Goal: Task Accomplishment & Management: Manage account settings

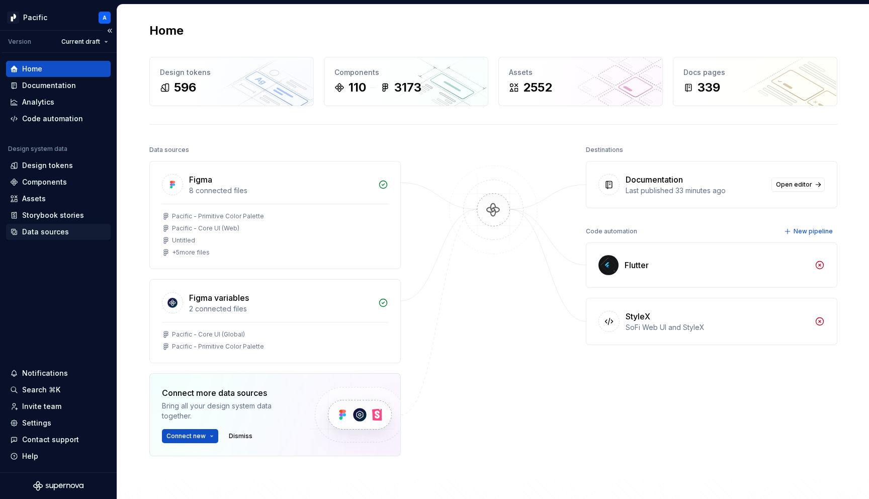
click at [51, 235] on div "Data sources" at bounding box center [45, 232] width 47 height 10
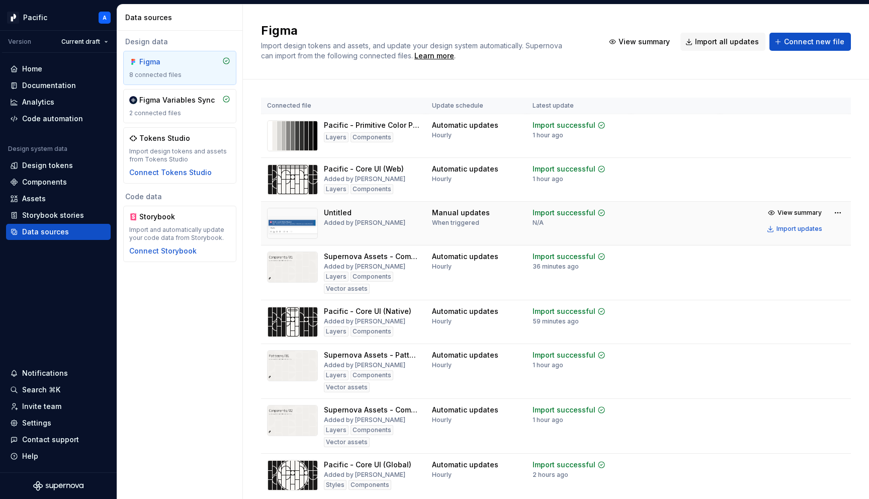
click at [316, 230] on img at bounding box center [292, 223] width 51 height 31
click at [72, 87] on div "Documentation" at bounding box center [49, 85] width 54 height 10
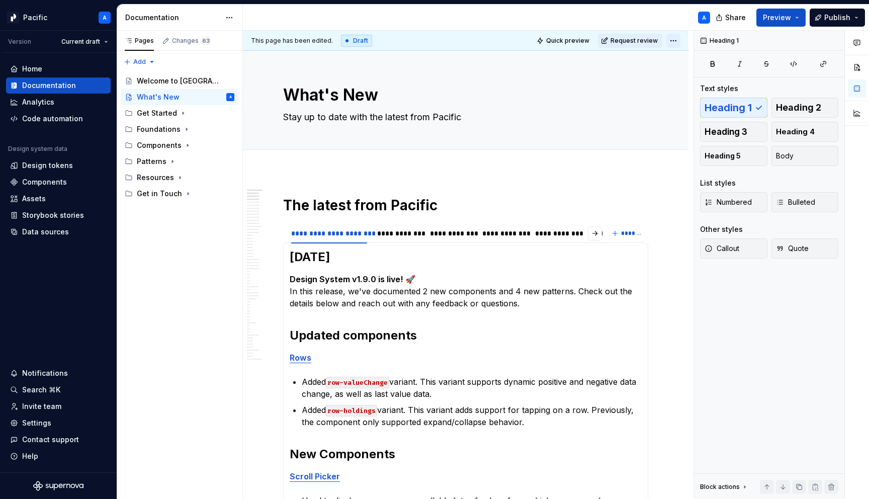
click at [679, 41] on html "Pacific A Version Current draft Home Documentation Analytics Code automation De…" at bounding box center [434, 249] width 869 height 499
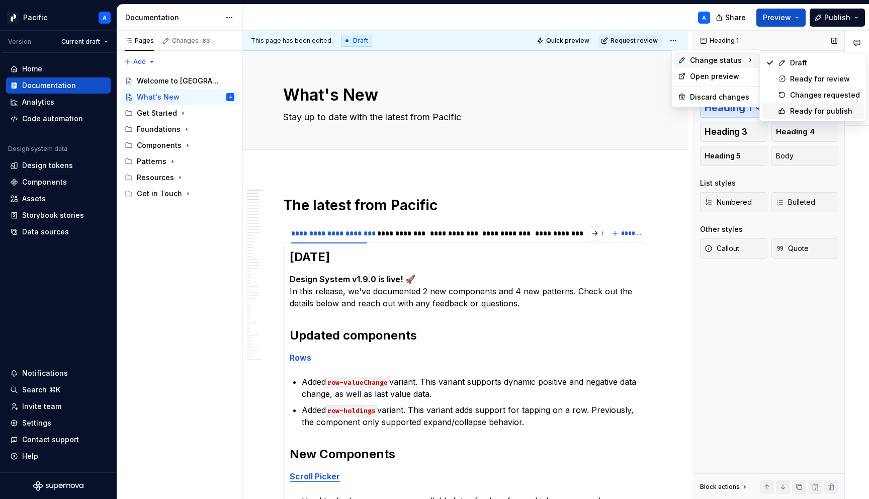
click at [800, 106] on div "Ready for publish" at bounding box center [825, 111] width 70 height 10
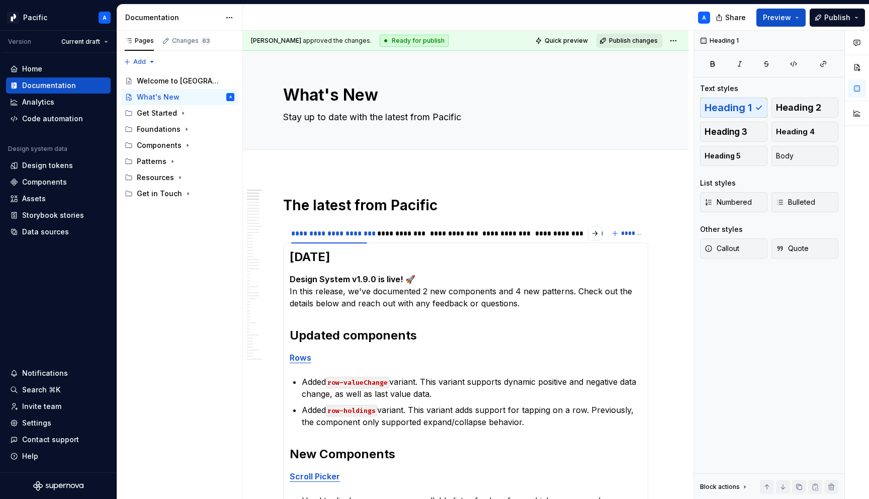
click at [645, 39] on span "Publish changes" at bounding box center [633, 41] width 49 height 8
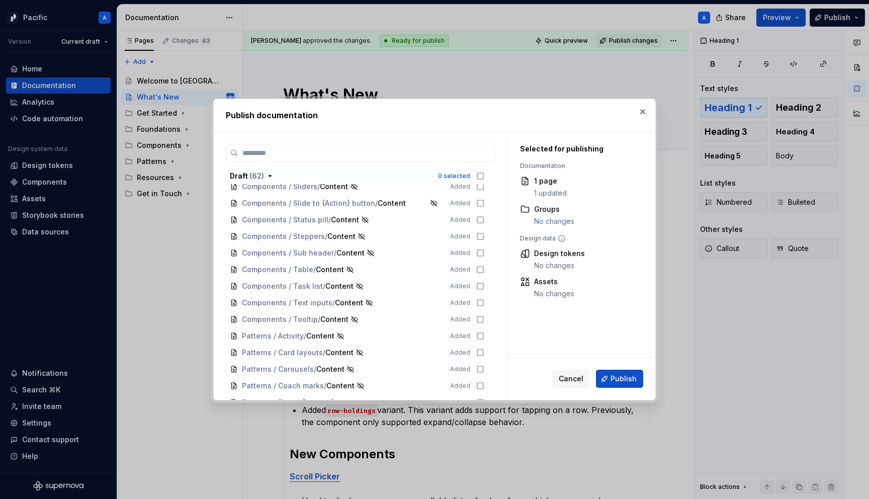
scroll to position [872, 0]
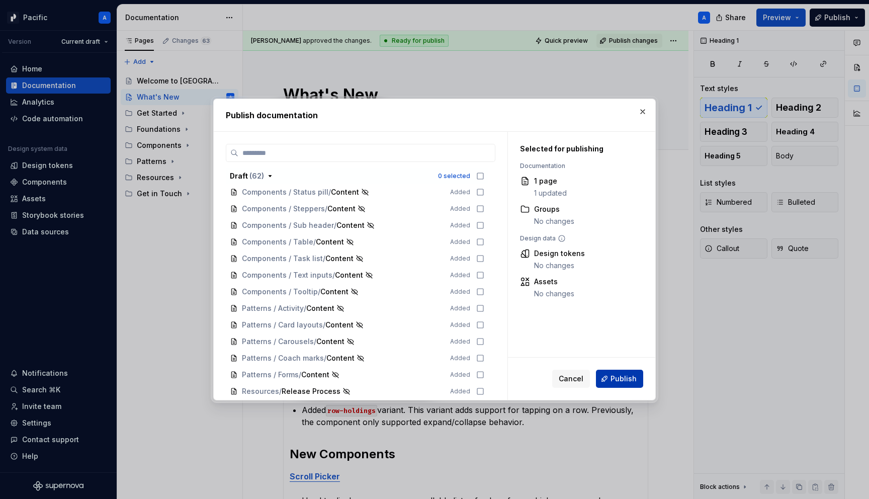
click at [613, 377] on span "Publish" at bounding box center [623, 378] width 26 height 10
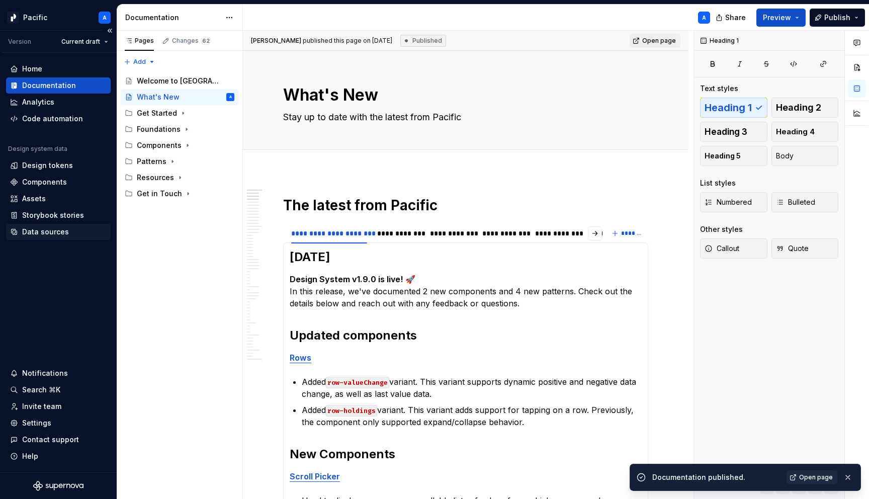
click at [49, 231] on div "Data sources" at bounding box center [45, 232] width 47 height 10
type textarea "*"
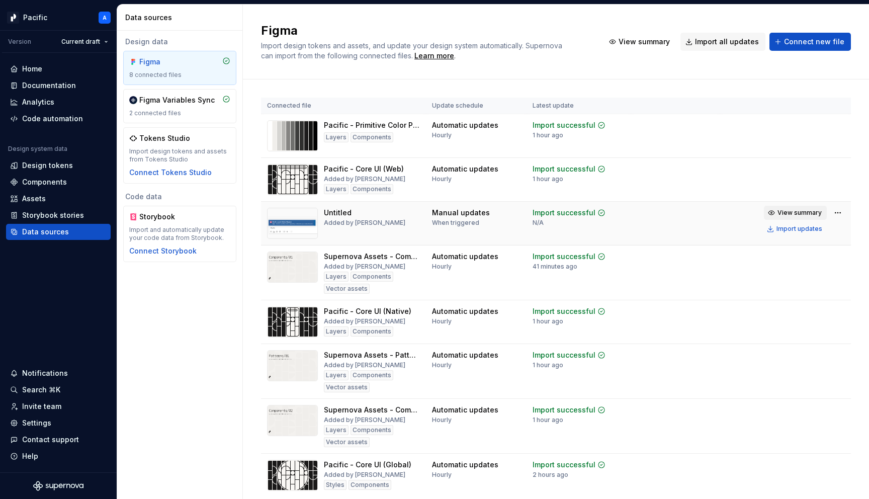
click at [795, 211] on span "View summary" at bounding box center [799, 213] width 44 height 8
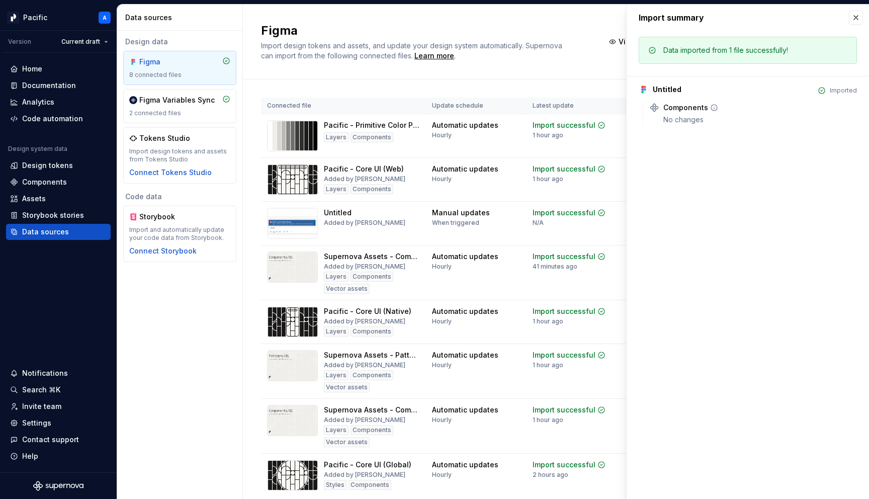
click at [680, 113] on div "Components No changes" at bounding box center [760, 114] width 194 height 22
click at [713, 107] on icon at bounding box center [714, 108] width 8 height 8
click at [712, 107] on icon at bounding box center [714, 108] width 8 height 8
click at [713, 107] on icon at bounding box center [714, 108] width 8 height 8
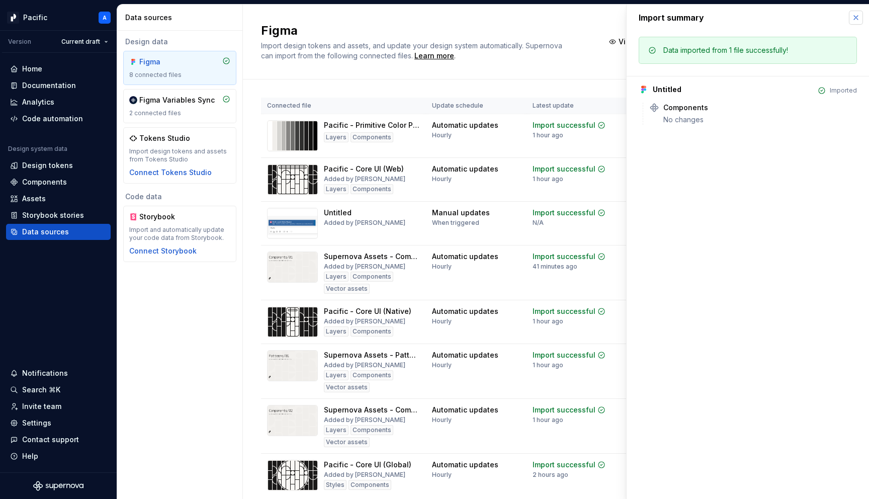
click at [853, 18] on button "button" at bounding box center [855, 18] width 14 height 14
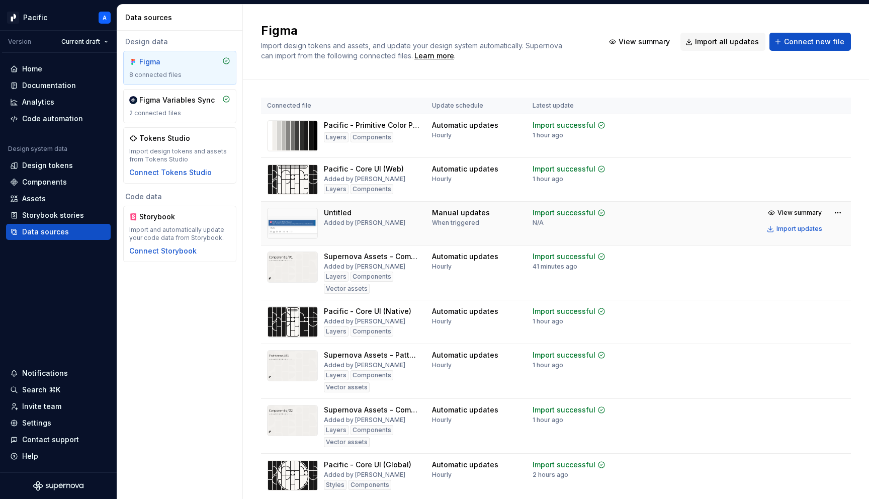
click at [293, 216] on img at bounding box center [292, 223] width 51 height 31
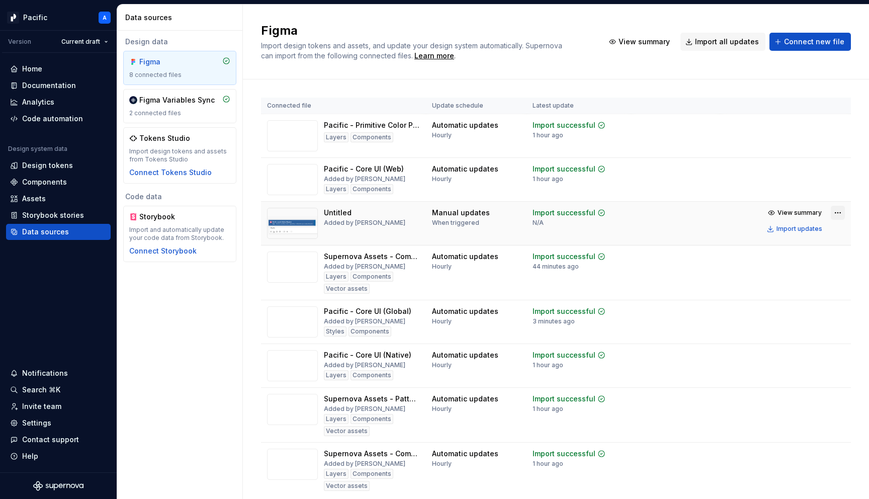
click at [833, 209] on html "Pacific A Version Current draft Home Documentation Analytics Code automation De…" at bounding box center [434, 249] width 869 height 499
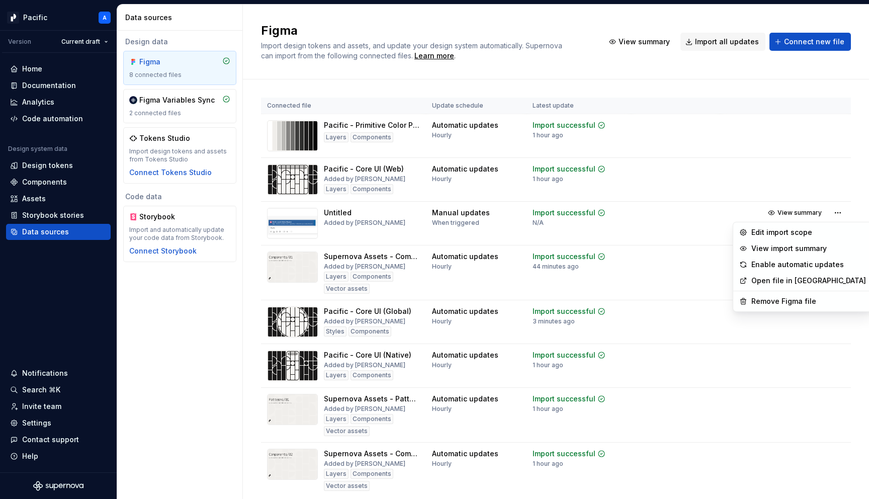
click at [140, 304] on html "Pacific A Version Current draft Home Documentation Analytics Code automation De…" at bounding box center [434, 249] width 869 height 499
click at [842, 212] on html "Pacific A Version Current draft Home Documentation Analytics Code automation De…" at bounding box center [434, 249] width 869 height 499
click at [789, 301] on div "Remove Figma file" at bounding box center [808, 301] width 115 height 10
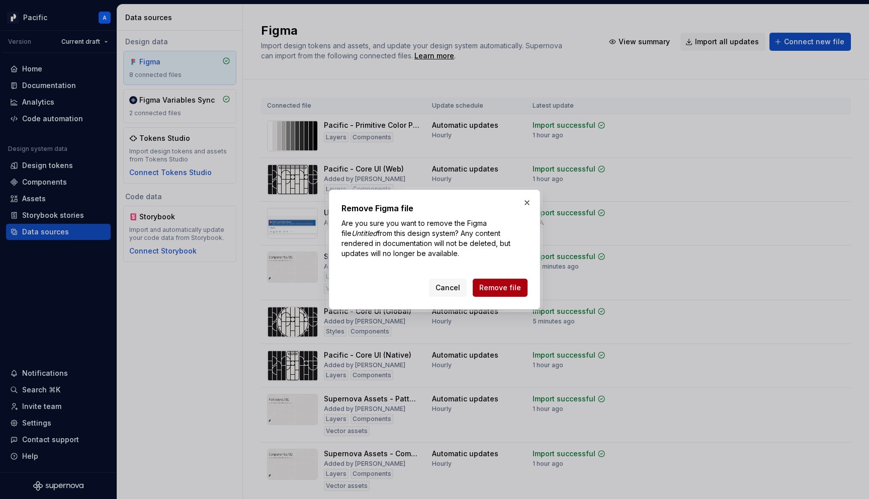
click at [491, 285] on span "Remove file" at bounding box center [500, 287] width 42 height 10
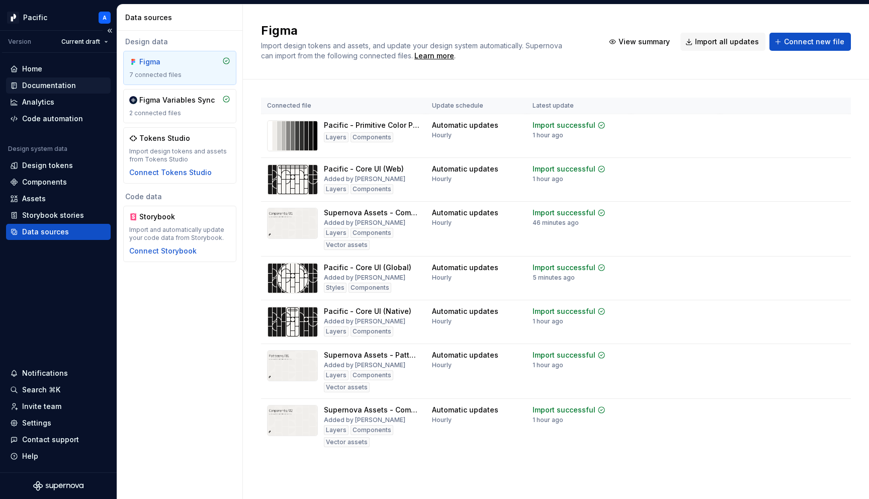
click at [86, 78] on div "Documentation" at bounding box center [58, 85] width 105 height 16
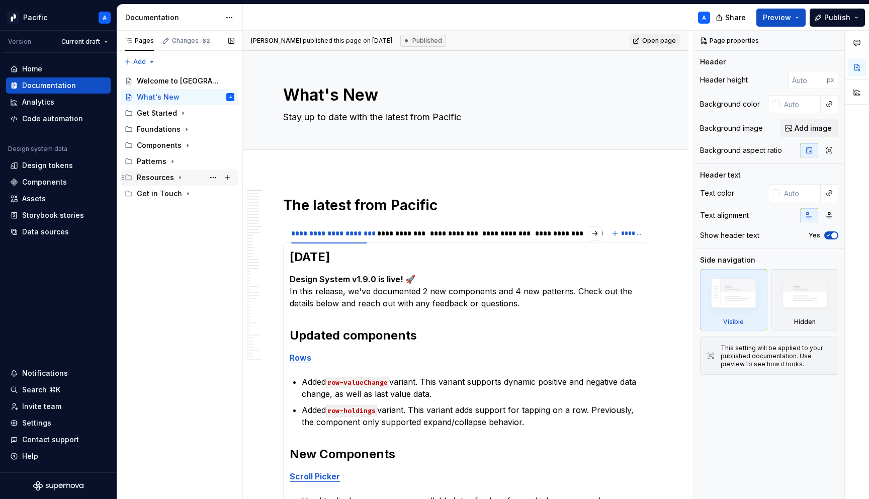
click at [180, 177] on icon "Page tree" at bounding box center [180, 177] width 8 height 8
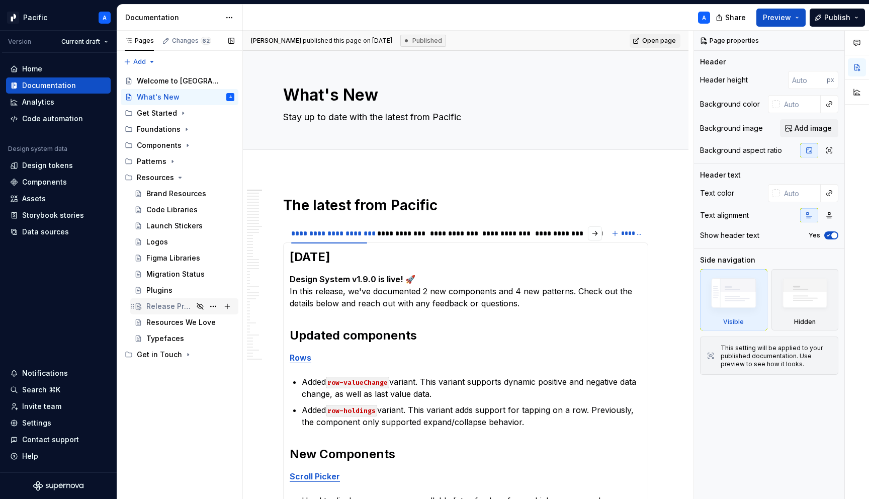
click at [171, 309] on div "Release Process" at bounding box center [169, 306] width 47 height 10
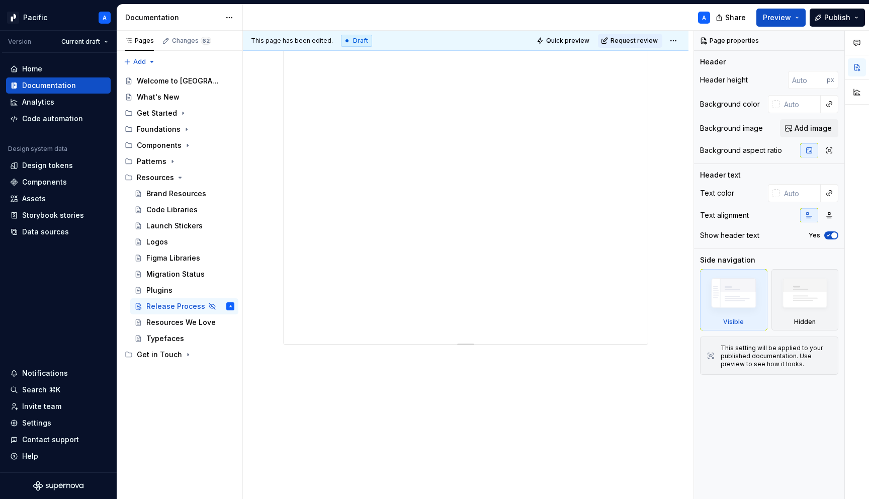
scroll to position [392, 0]
click at [168, 356] on div "Get in Touch" at bounding box center [159, 354] width 45 height 10
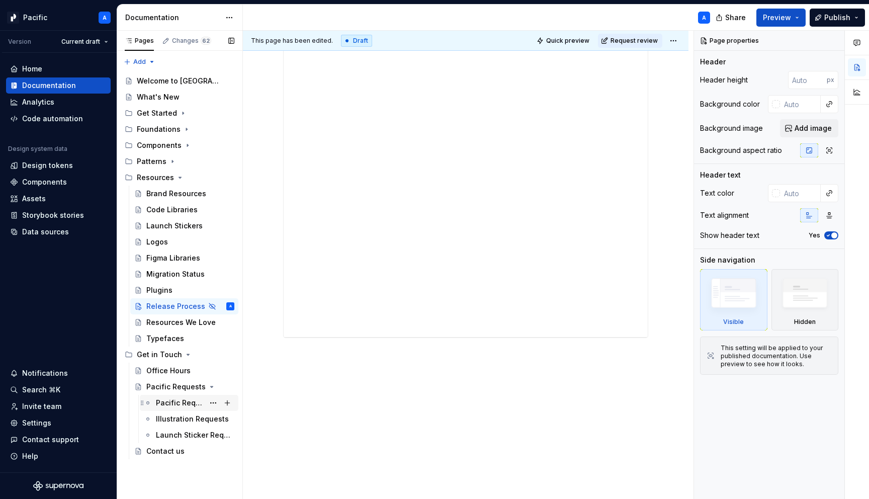
click at [165, 397] on div "Pacific Requests" at bounding box center [195, 403] width 78 height 14
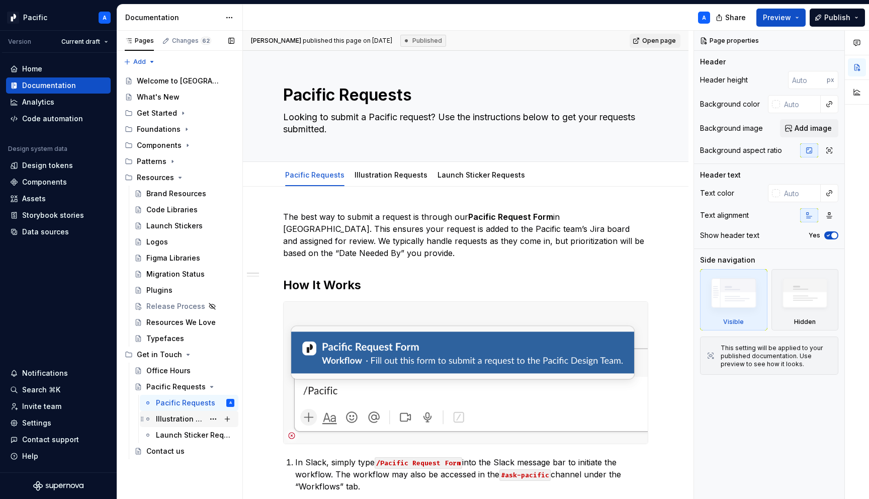
click at [169, 418] on div "Illustration Requests" at bounding box center [180, 419] width 48 height 10
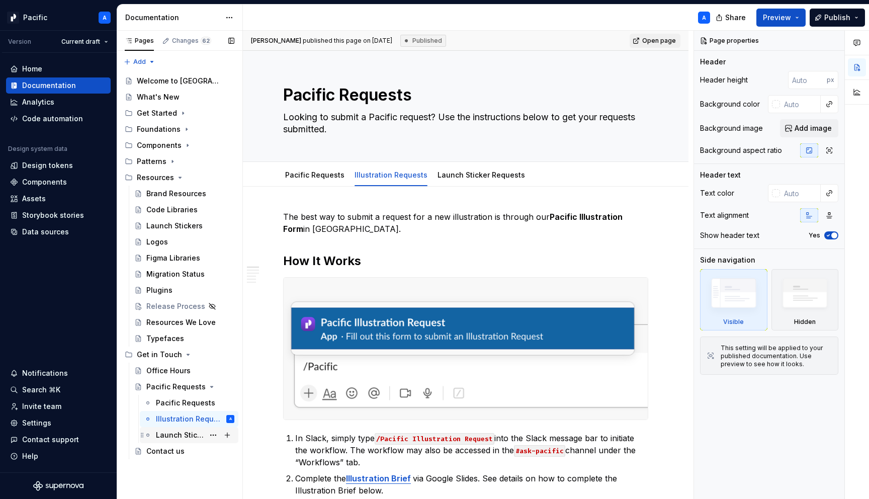
click at [156, 434] on div "Launch Sticker Requests" at bounding box center [180, 435] width 48 height 10
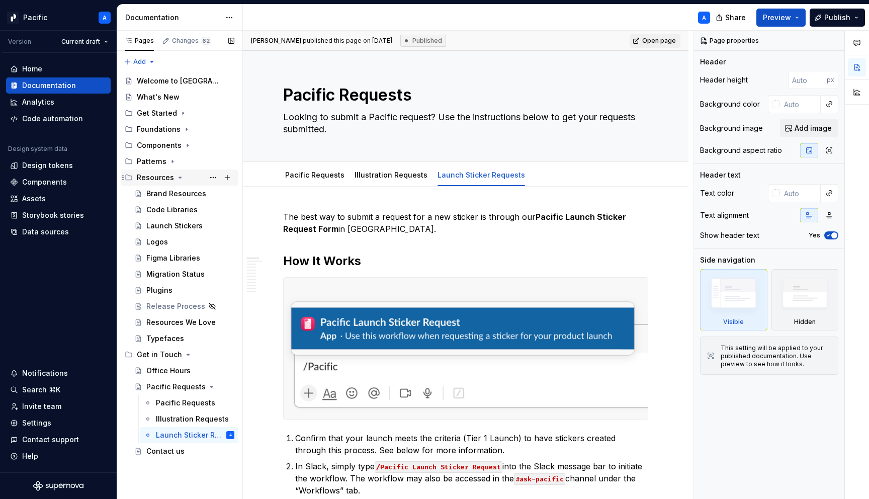
click at [179, 175] on icon "Page tree" at bounding box center [180, 177] width 8 height 8
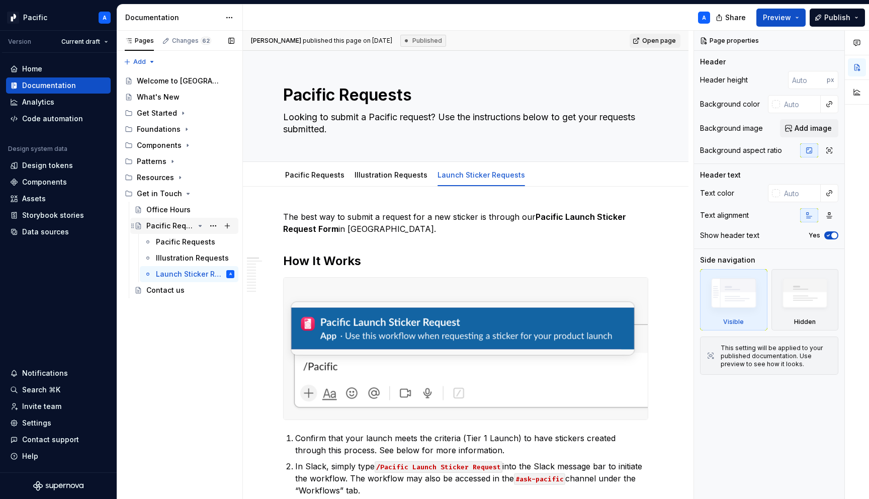
click at [200, 223] on icon "Page tree" at bounding box center [200, 226] width 8 height 8
click at [184, 193] on icon "Page tree" at bounding box center [188, 193] width 8 height 8
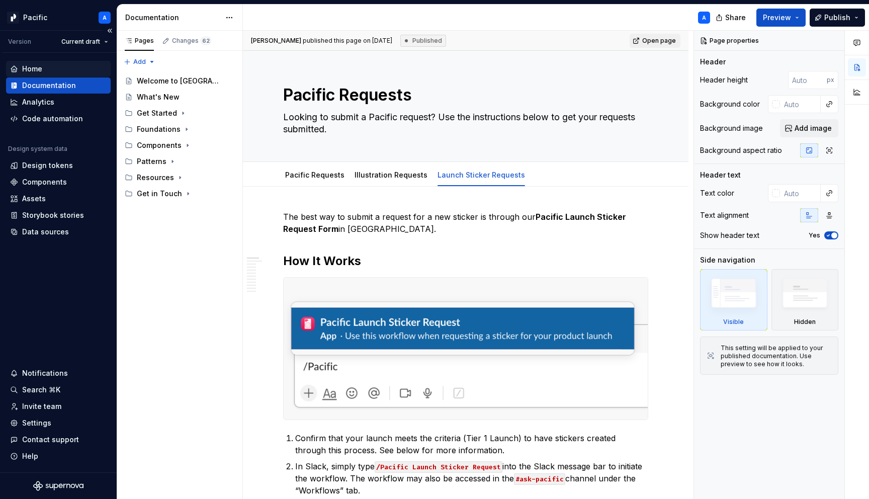
type textarea "*"
click at [77, 71] on div "Home" at bounding box center [58, 69] width 97 height 10
